Goal: Task Accomplishment & Management: Manage account settings

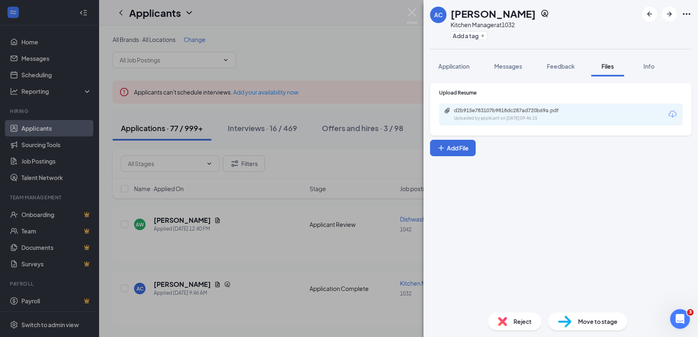
click at [380, 33] on div "AC Alex Cefalu Kitchen Manager at 1032 Add a tag Application Messages Feedback …" at bounding box center [349, 168] width 698 height 337
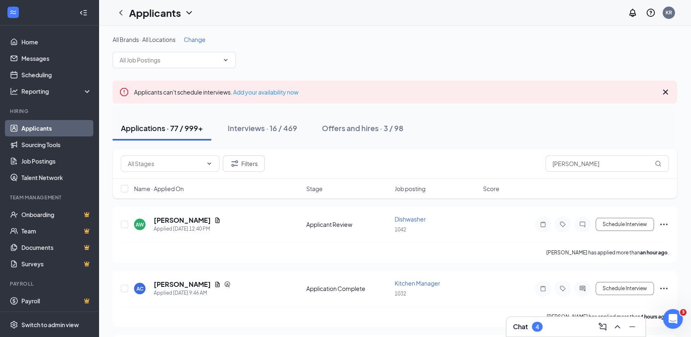
click at [560, 329] on div "Chat 4" at bounding box center [576, 326] width 126 height 13
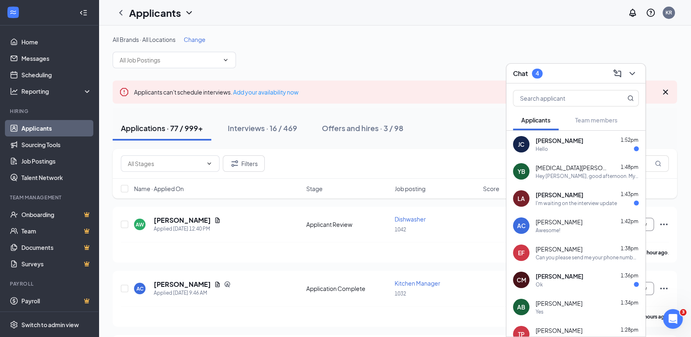
click at [572, 146] on div "Hello" at bounding box center [587, 149] width 103 height 7
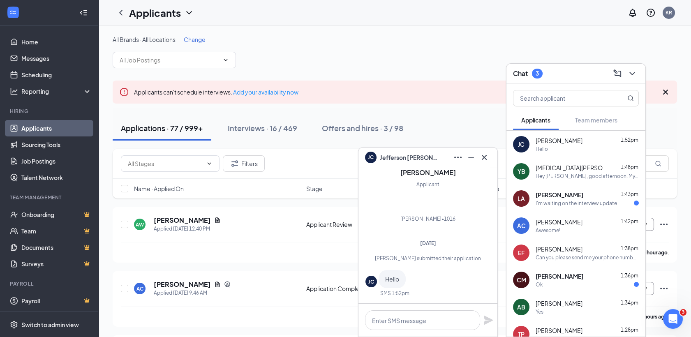
click at [571, 205] on div "I'm waiting on the interview update" at bounding box center [576, 203] width 81 height 7
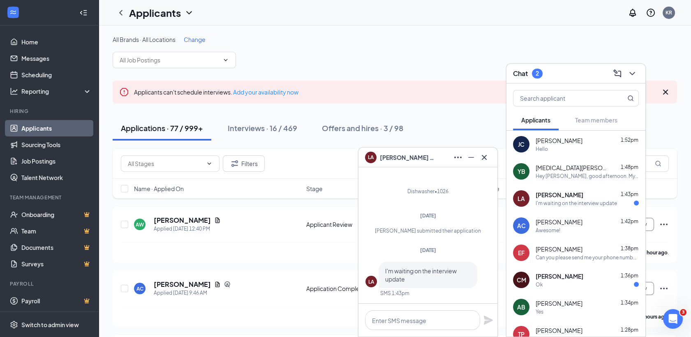
click at [575, 280] on div "Chris Mcintosh 1:36pm Ok" at bounding box center [587, 280] width 103 height 16
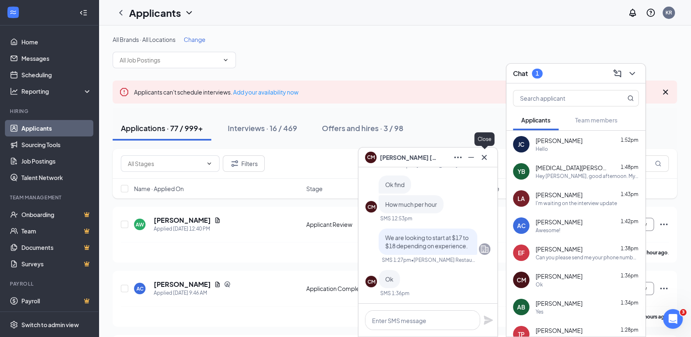
click at [487, 160] on icon "Cross" at bounding box center [485, 158] width 10 height 10
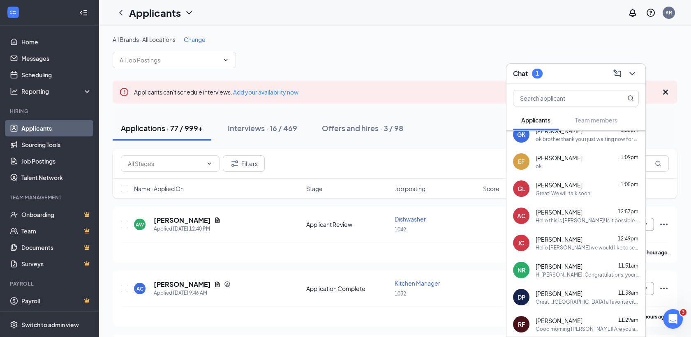
scroll to position [254, 0]
click at [563, 303] on div "Great...[GEOGRAPHIC_DATA] a favorite city of mine." at bounding box center [587, 302] width 103 height 7
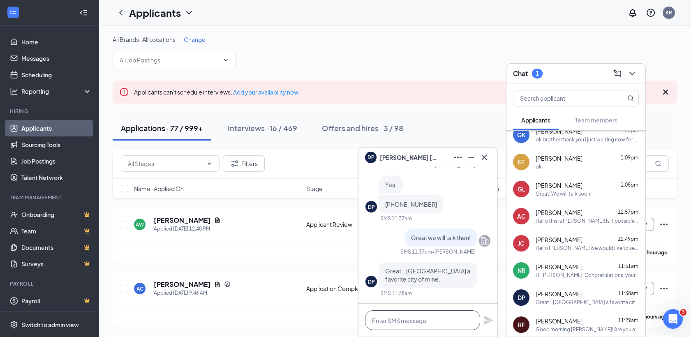
click at [422, 322] on textarea at bounding box center [422, 320] width 115 height 20
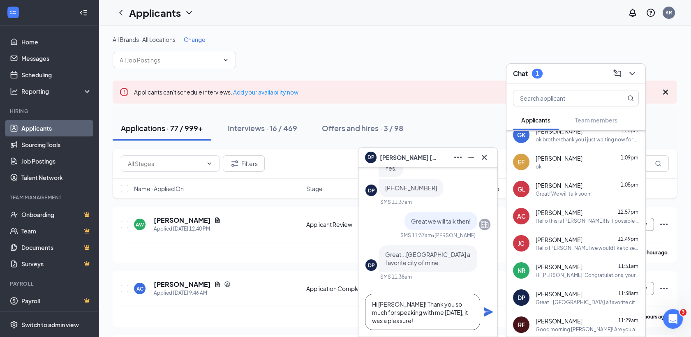
drag, startPoint x: 408, startPoint y: 318, endPoint x: 405, endPoint y: 313, distance: 5.6
click at [408, 318] on textarea "Hi Douglas! Thank you so much for speaking with me today, it was a pleasure!" at bounding box center [422, 312] width 115 height 36
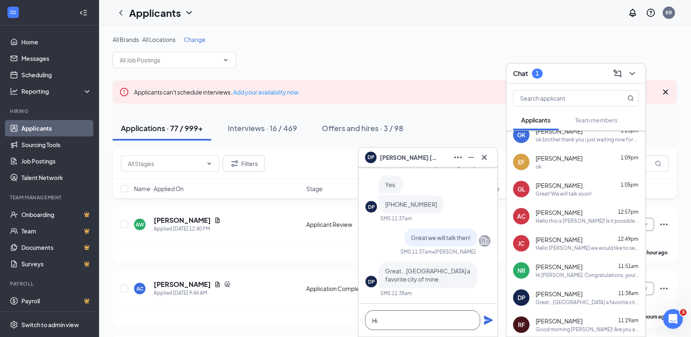
type textarea "H"
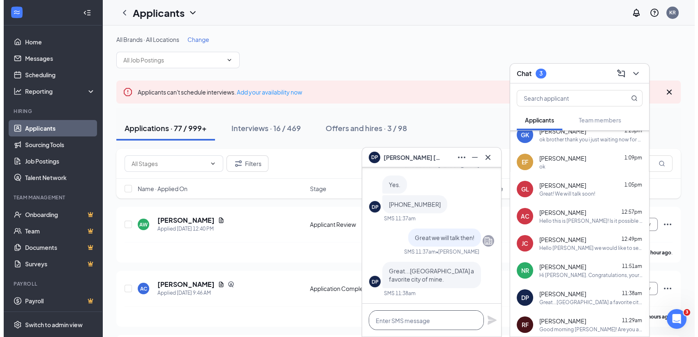
scroll to position [0, 0]
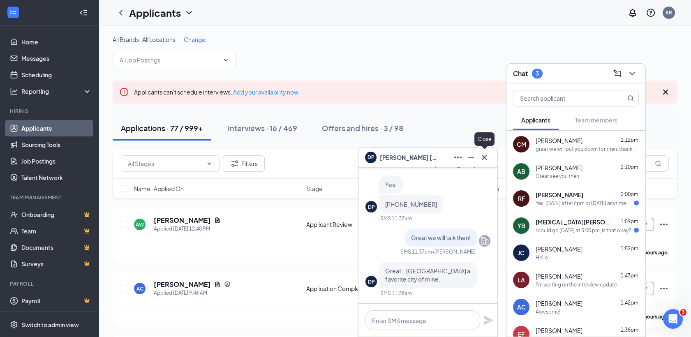
click at [484, 155] on icon "Cross" at bounding box center [485, 158] width 10 height 10
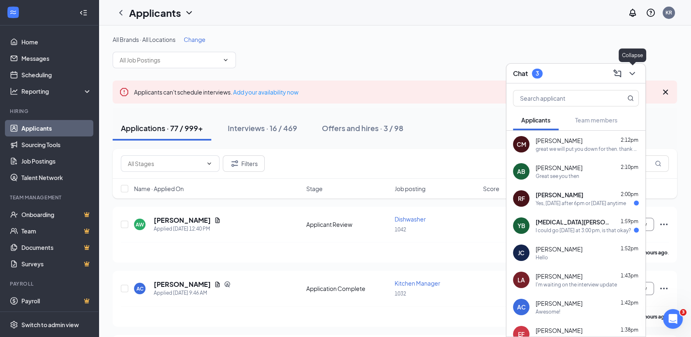
click at [633, 76] on icon "ChevronDown" at bounding box center [633, 74] width 10 height 10
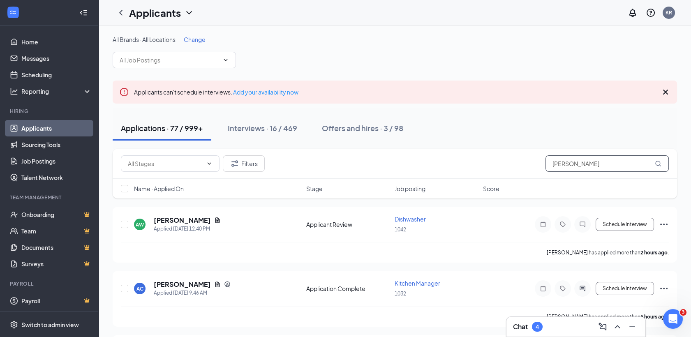
click at [612, 158] on input "alex" at bounding box center [607, 163] width 123 height 16
type input "a"
type input "precious"
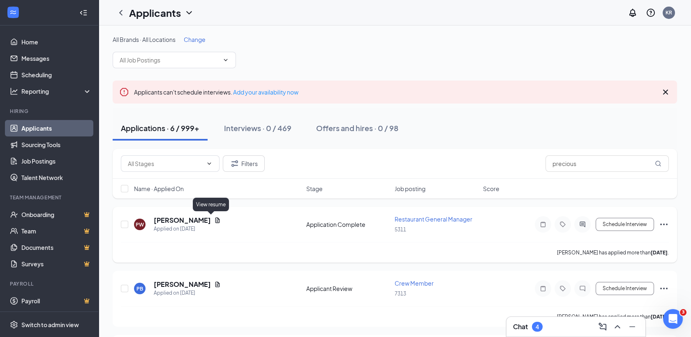
click at [215, 221] on icon "Document" at bounding box center [217, 220] width 5 height 5
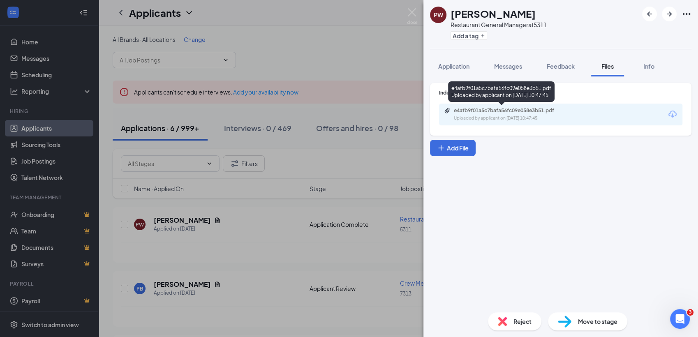
drag, startPoint x: 533, startPoint y: 104, endPoint x: 522, endPoint y: 89, distance: 18.2
click at [522, 89] on div "e4afb9f01a5c7bafa56fc09e058e3b51.pdf Uploaded by applicant on Aug 15, 2025 at 1…" at bounding box center [501, 93] width 107 height 24
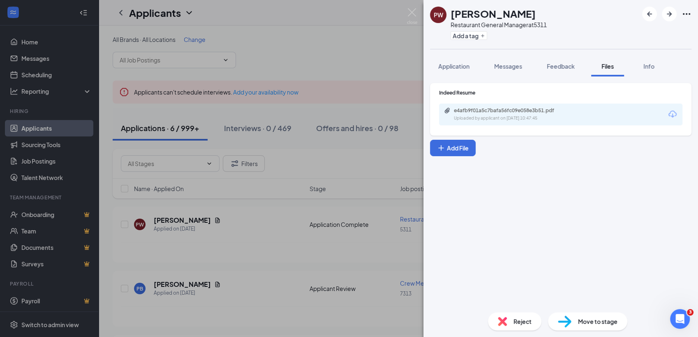
drag, startPoint x: 522, startPoint y: 89, endPoint x: 520, endPoint y: 116, distance: 27.2
click at [520, 116] on div "Uploaded by applicant on Aug 15, 2025 at 10:47:45" at bounding box center [515, 118] width 123 height 7
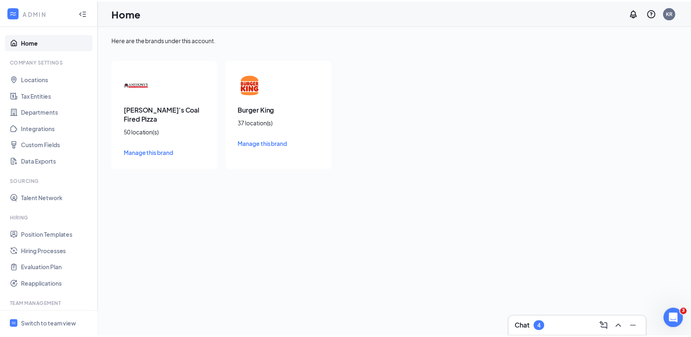
scroll to position [74, 0]
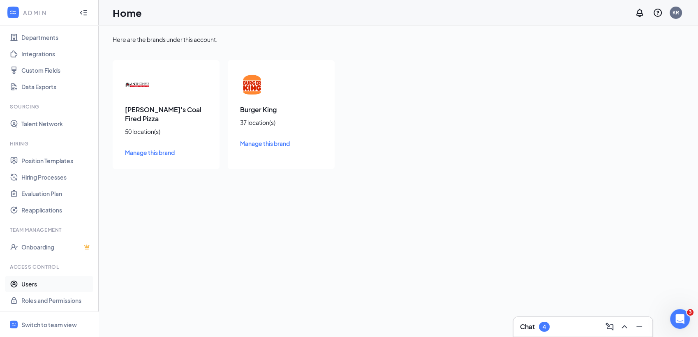
click at [37, 284] on link "Users" at bounding box center [56, 284] width 70 height 16
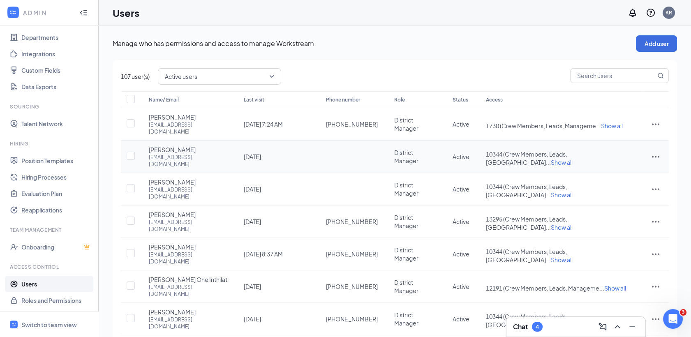
scroll to position [70, 0]
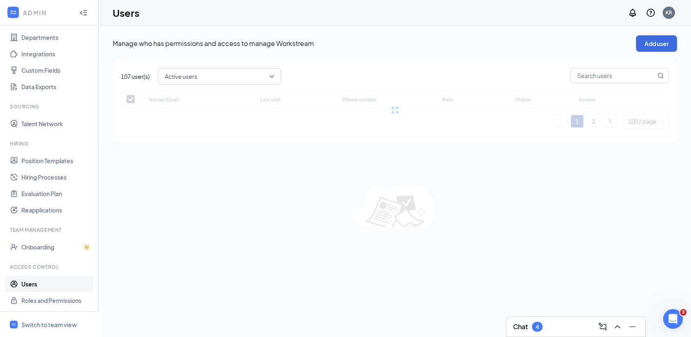
scroll to position [0, 0]
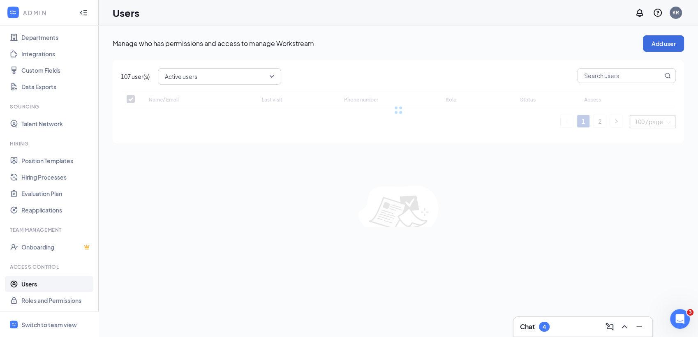
checkbox input "false"
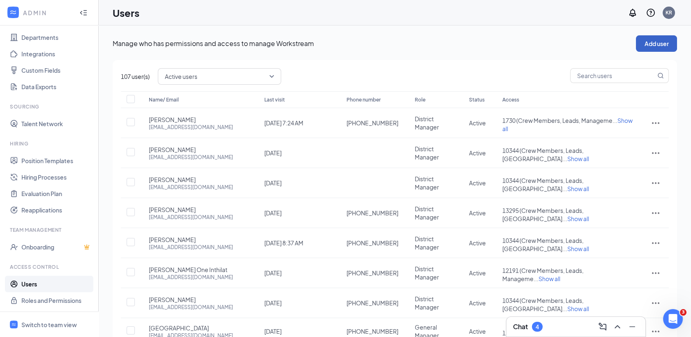
click at [638, 44] on button "Add user" at bounding box center [656, 43] width 41 height 16
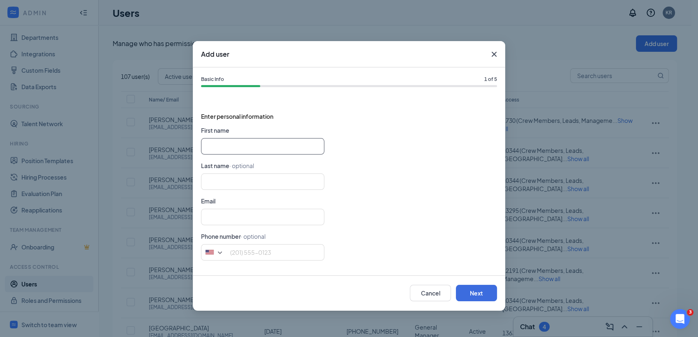
click at [275, 143] on input "text" at bounding box center [262, 146] width 123 height 16
type input "[PERSON_NAME]"
type input "P"
type input "[PERSON_NAME]"
click at [256, 181] on input "P" at bounding box center [262, 182] width 123 height 16
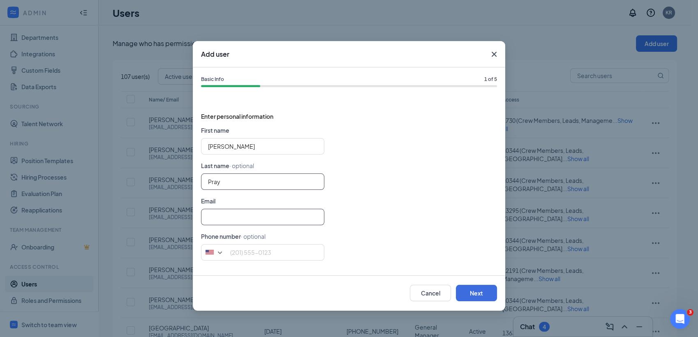
type input "Pray"
click at [249, 217] on input "text" at bounding box center [262, 217] width 123 height 16
type input "i"
click at [428, 294] on button "Cancel" at bounding box center [430, 293] width 41 height 16
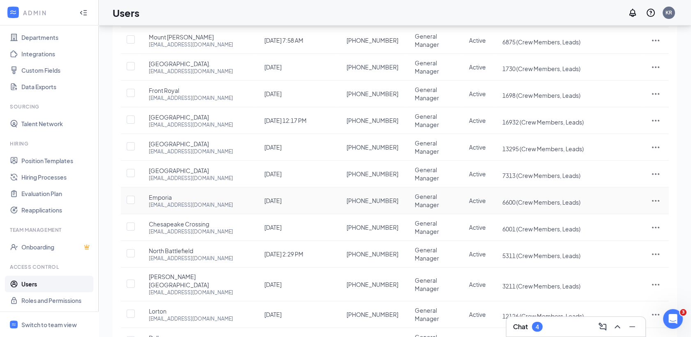
scroll to position [590, 0]
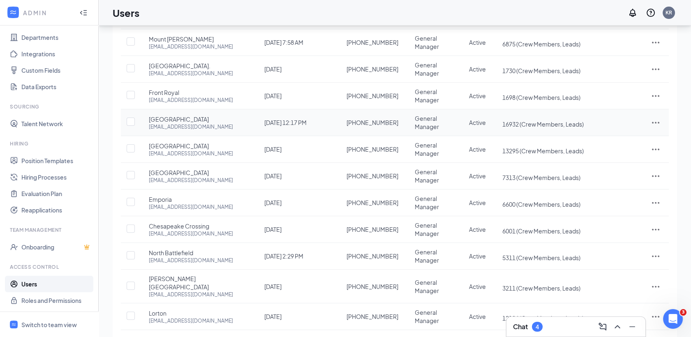
click at [656, 118] on icon "ActionsIcon" at bounding box center [656, 123] width 10 height 10
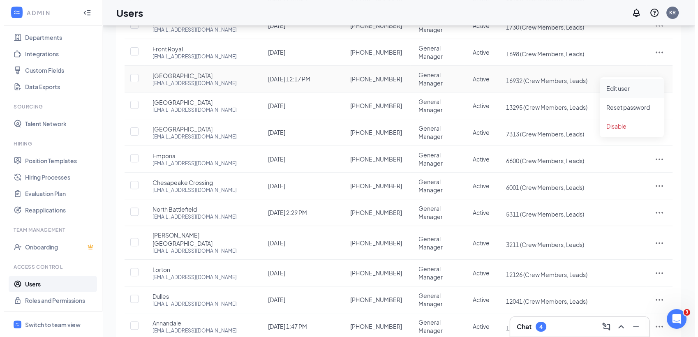
scroll to position [637, 0]
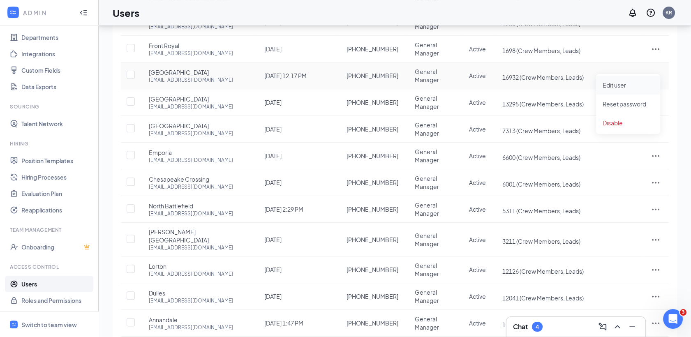
click at [614, 80] on li "Edit user" at bounding box center [628, 85] width 64 height 19
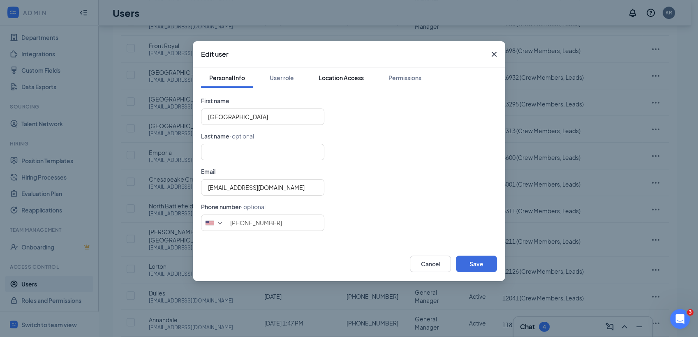
drag, startPoint x: 337, startPoint y: 74, endPoint x: 331, endPoint y: 80, distance: 8.4
drag, startPoint x: 331, startPoint y: 80, endPoint x: 321, endPoint y: 74, distance: 11.6
click at [313, 72] on button "Location Access" at bounding box center [341, 77] width 62 height 21
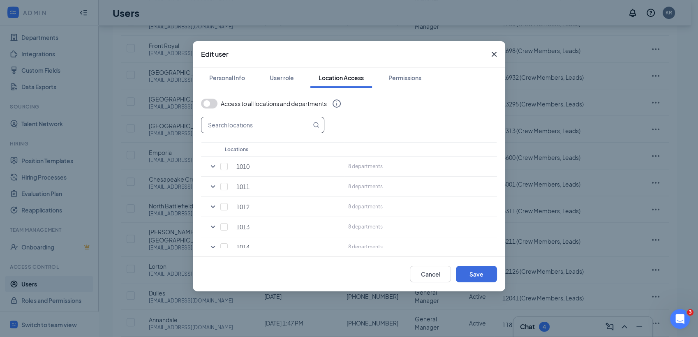
click at [264, 126] on input "text" at bounding box center [257, 125] width 110 height 16
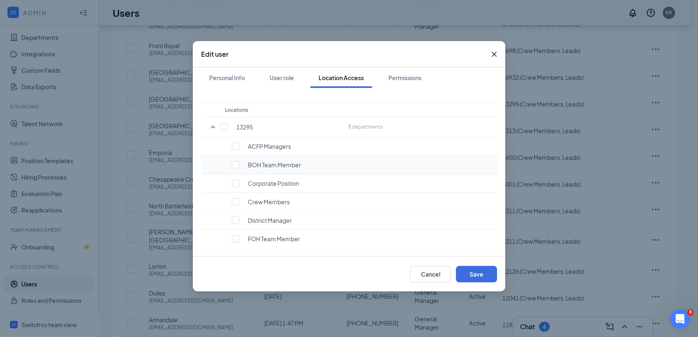
scroll to position [42, 0]
type input "13295"
click at [235, 199] on input "checkbox" at bounding box center [235, 199] width 7 height 7
checkbox input "true"
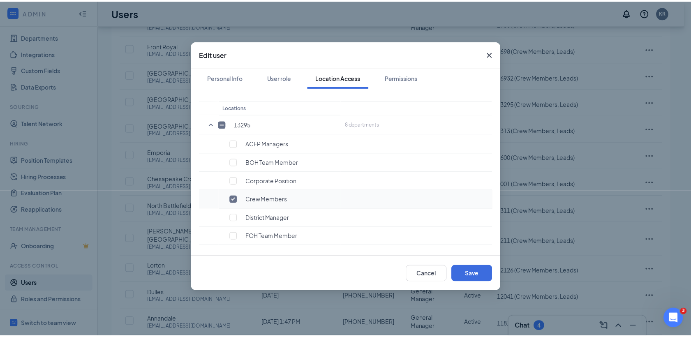
scroll to position [76, 0]
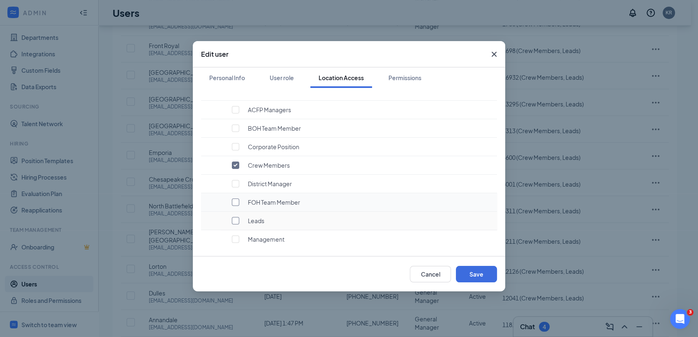
drag, startPoint x: 236, startPoint y: 220, endPoint x: 216, endPoint y: 202, distance: 27.7
click at [216, 202] on tbody "13295 8 departments ACFP Managers BOH Team Member Corporate Position Crew Membe…" at bounding box center [349, 165] width 296 height 168
click at [234, 222] on input "checkbox" at bounding box center [235, 220] width 7 height 7
checkbox input "true"
click at [470, 269] on button "Save" at bounding box center [476, 274] width 41 height 16
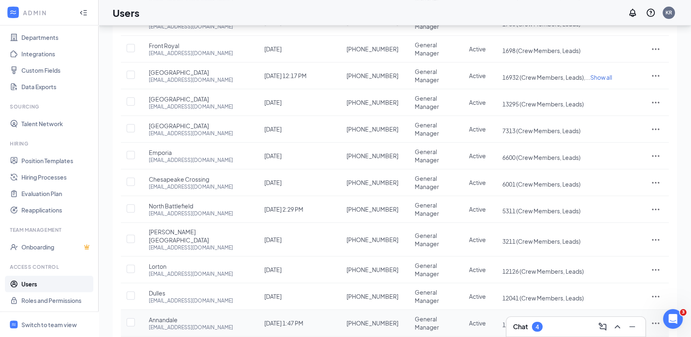
drag, startPoint x: 549, startPoint y: 325, endPoint x: 538, endPoint y: 314, distance: 15.7
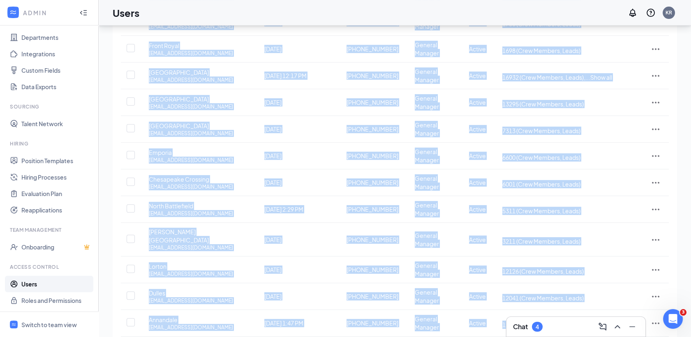
drag, startPoint x: 538, startPoint y: 314, endPoint x: 553, endPoint y: 331, distance: 23.0
click at [553, 324] on div "Chat 4" at bounding box center [576, 326] width 126 height 13
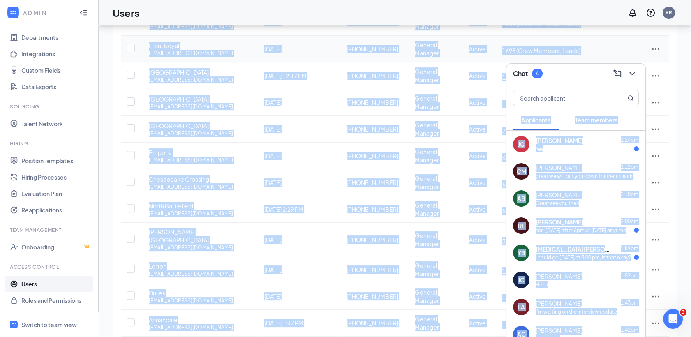
click at [565, 46] on span "1698 (Crew Members, Leads)" at bounding box center [569, 50] width 132 height 8
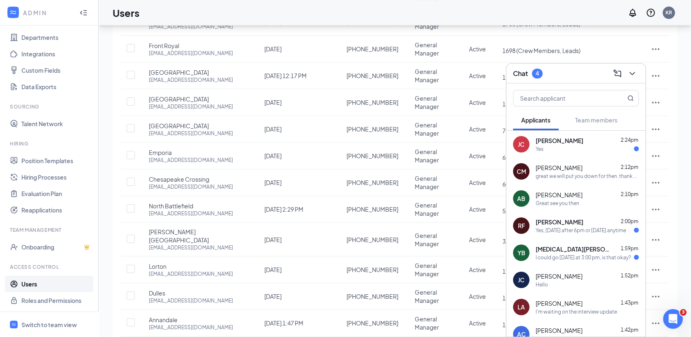
click at [569, 226] on div "[PERSON_NAME] 2:00pm Yes, [DATE] after 6pm or [DATE] anytime" at bounding box center [587, 226] width 103 height 16
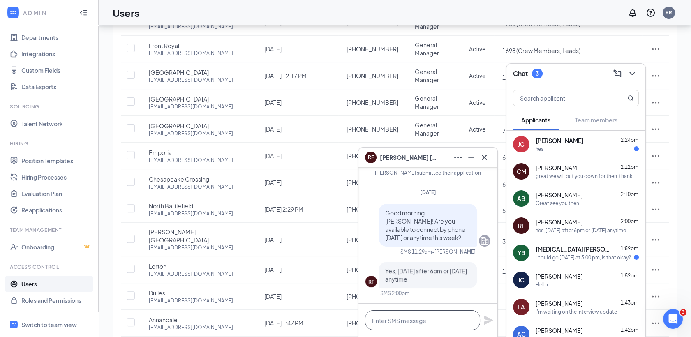
click at [464, 324] on textarea at bounding box center [422, 320] width 115 height 20
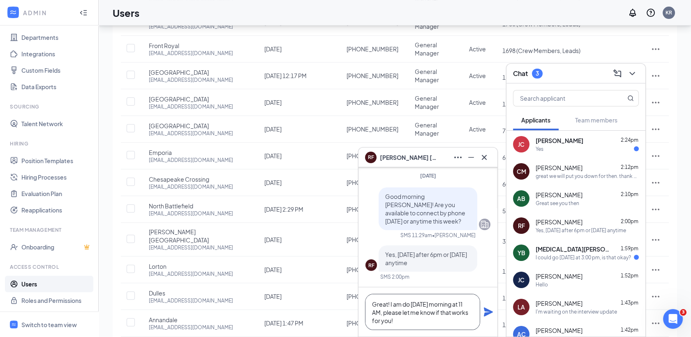
type textarea "Great! I am do [DATE] morning at 11 AM, please let me know if that works for yo…"
click at [485, 314] on icon "Plane" at bounding box center [488, 312] width 9 height 9
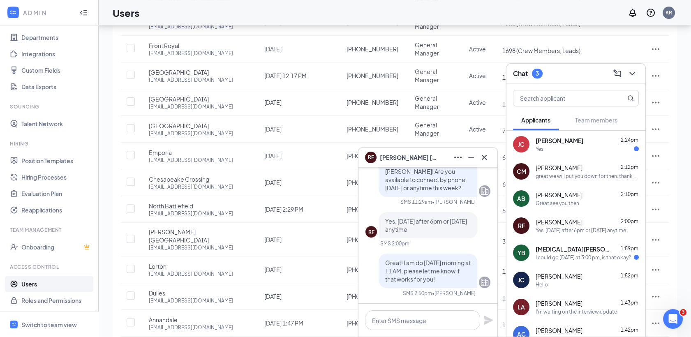
scroll to position [-162, 0]
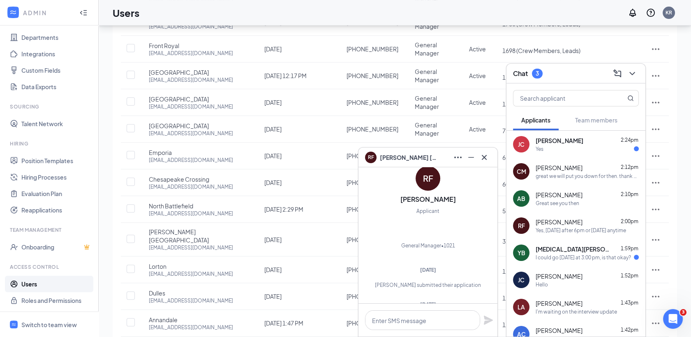
click at [542, 244] on div "YB [MEDICAL_DATA][PERSON_NAME] 1:59pm I could go [DATE] at 3:00 pm, is that oka…" at bounding box center [576, 252] width 139 height 27
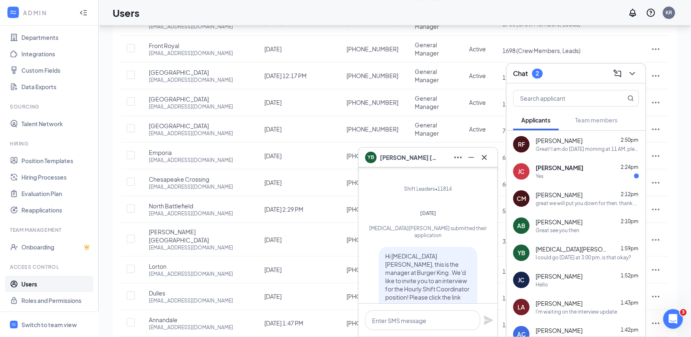
scroll to position [-467, 0]
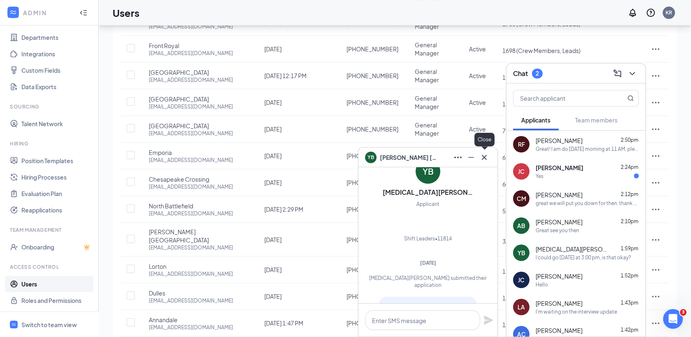
click at [486, 160] on icon "Cross" at bounding box center [485, 158] width 10 height 10
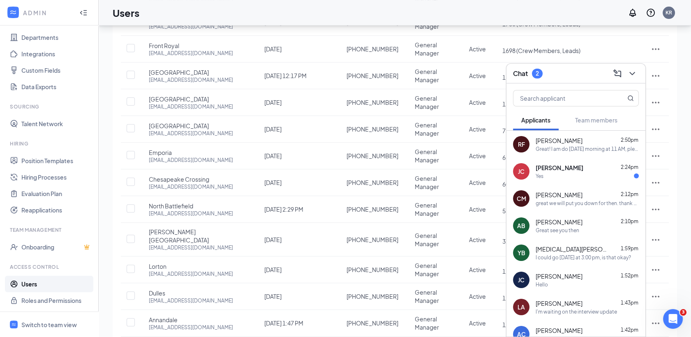
click at [559, 179] on div "[PERSON_NAME] 2:24pm Yes" at bounding box center [576, 171] width 139 height 27
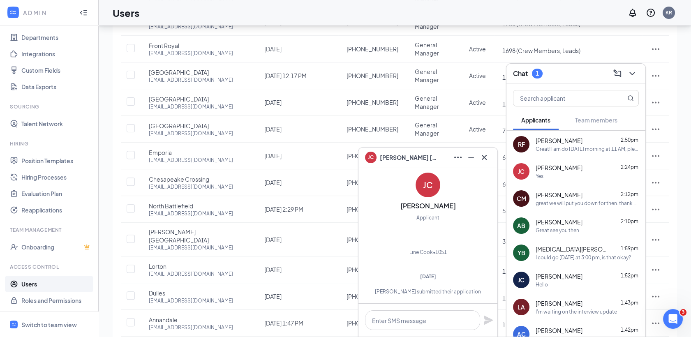
scroll to position [-84, 0]
click at [486, 159] on icon "Cross" at bounding box center [484, 157] width 5 height 5
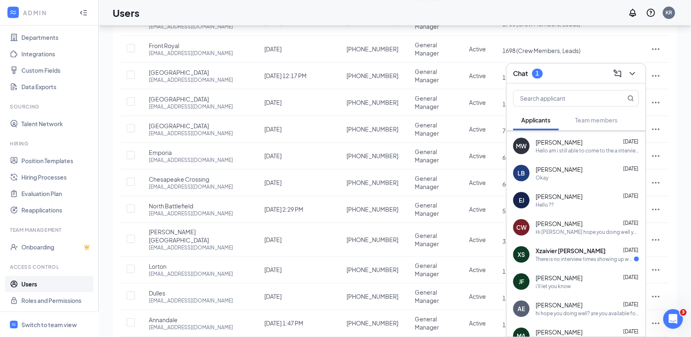
scroll to position [1137, 0]
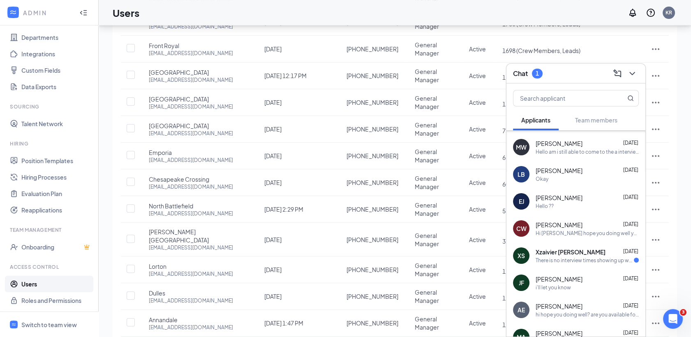
click at [570, 261] on div "There is no interview times showing up when I click the link" at bounding box center [585, 260] width 98 height 7
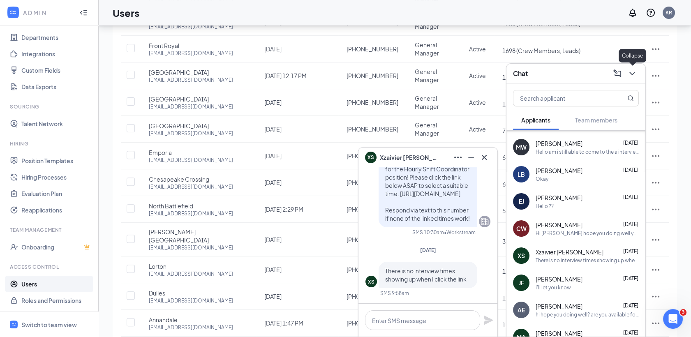
click at [634, 74] on icon "ChevronDown" at bounding box center [632, 73] width 5 height 3
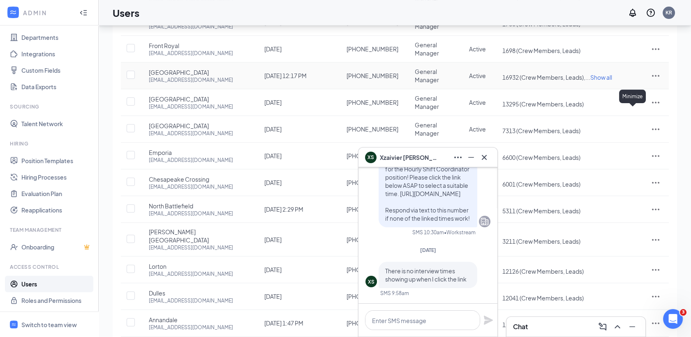
scroll to position [0, 0]
click at [483, 161] on icon "Cross" at bounding box center [485, 158] width 10 height 10
